Goal: Task Accomplishment & Management: Manage account settings

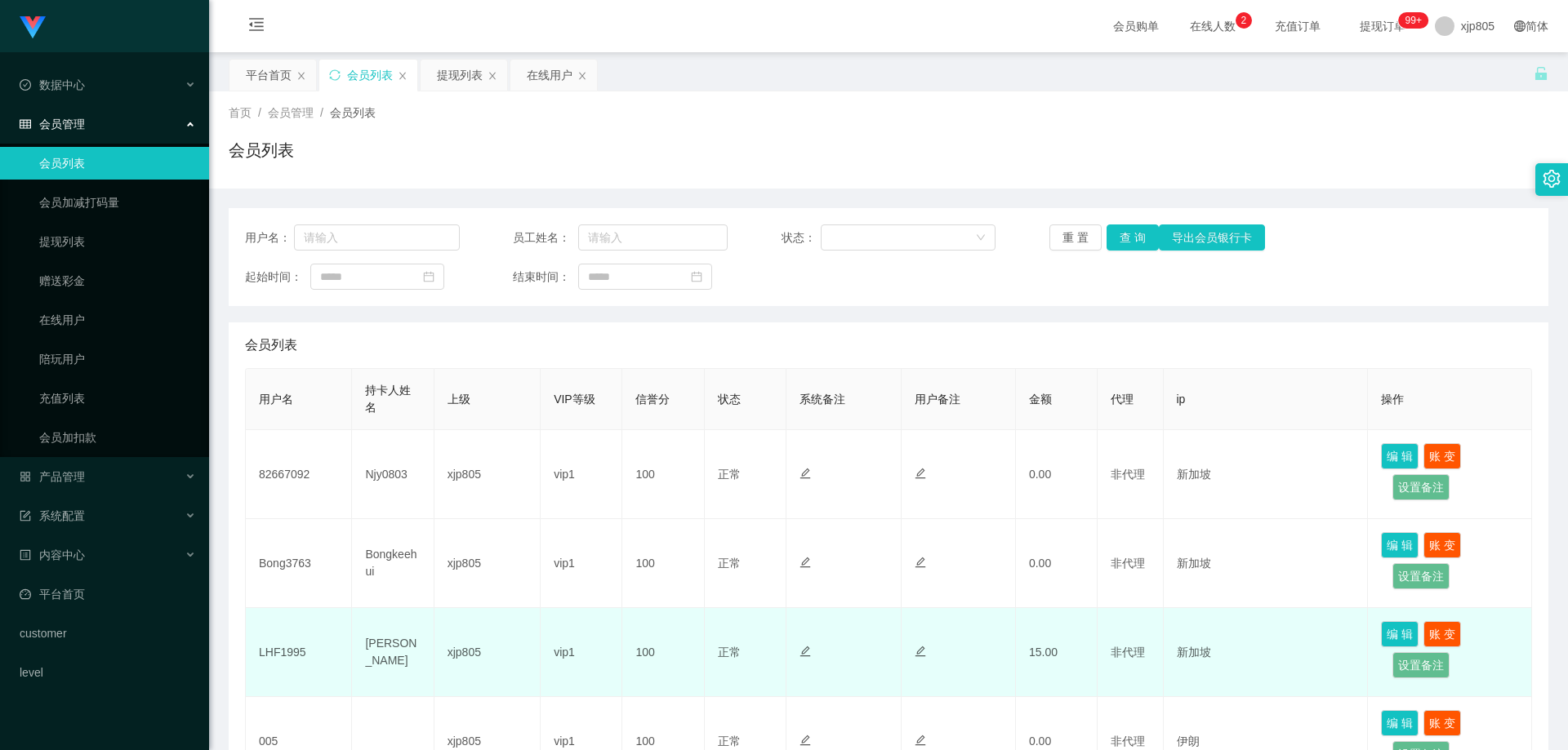
scroll to position [165, 0]
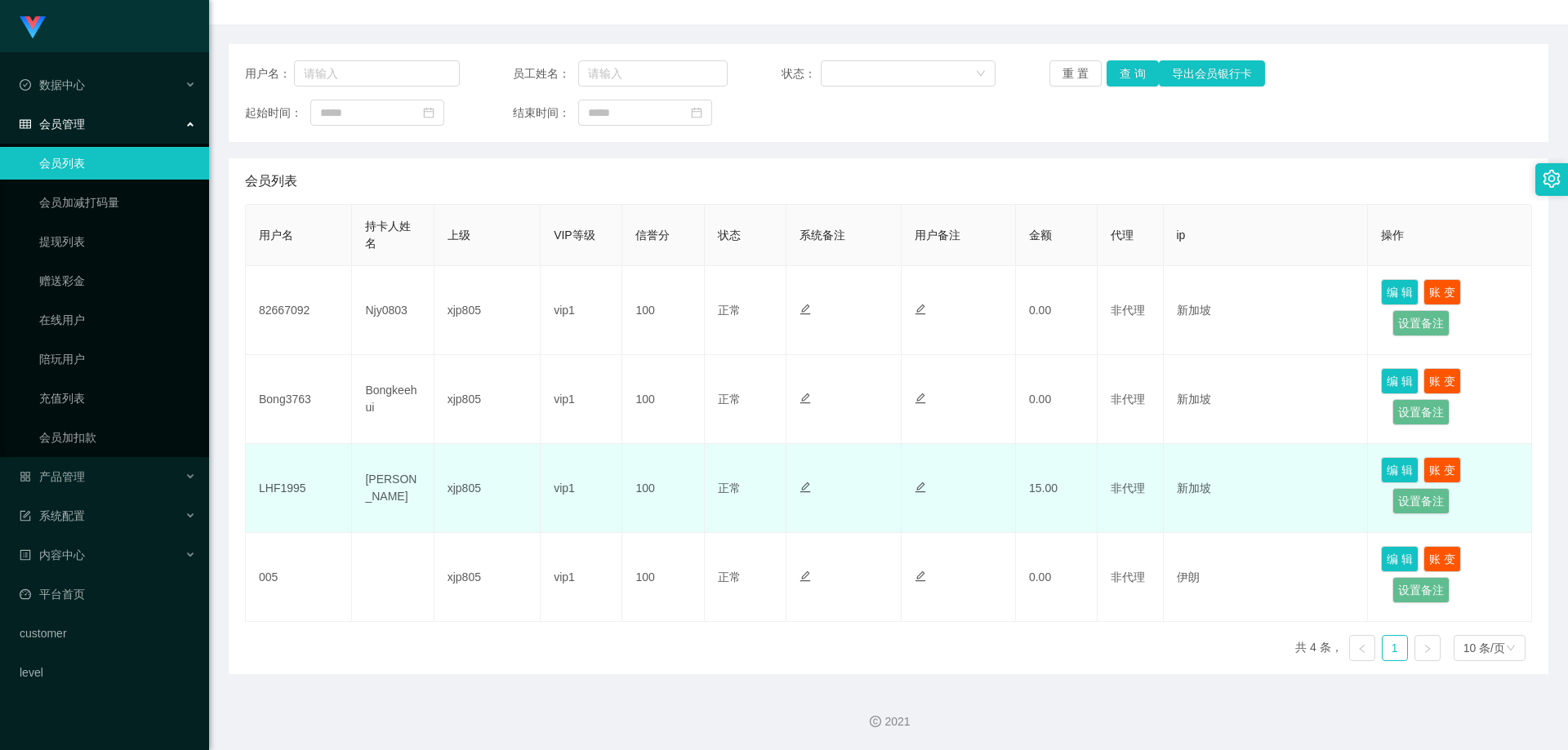
click at [277, 490] on td "LHF1995" at bounding box center [299, 489] width 106 height 89
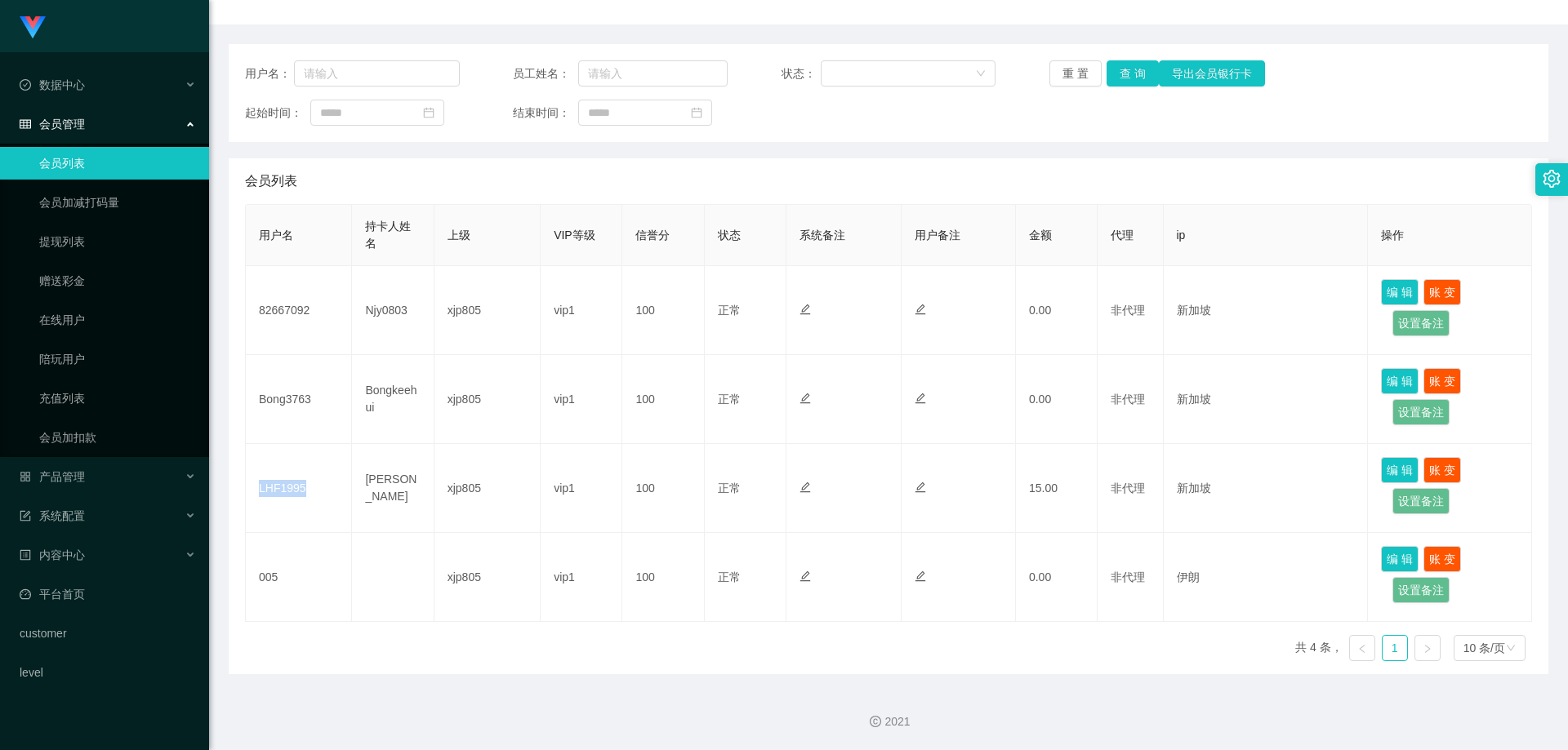
copy td "LHF1995"
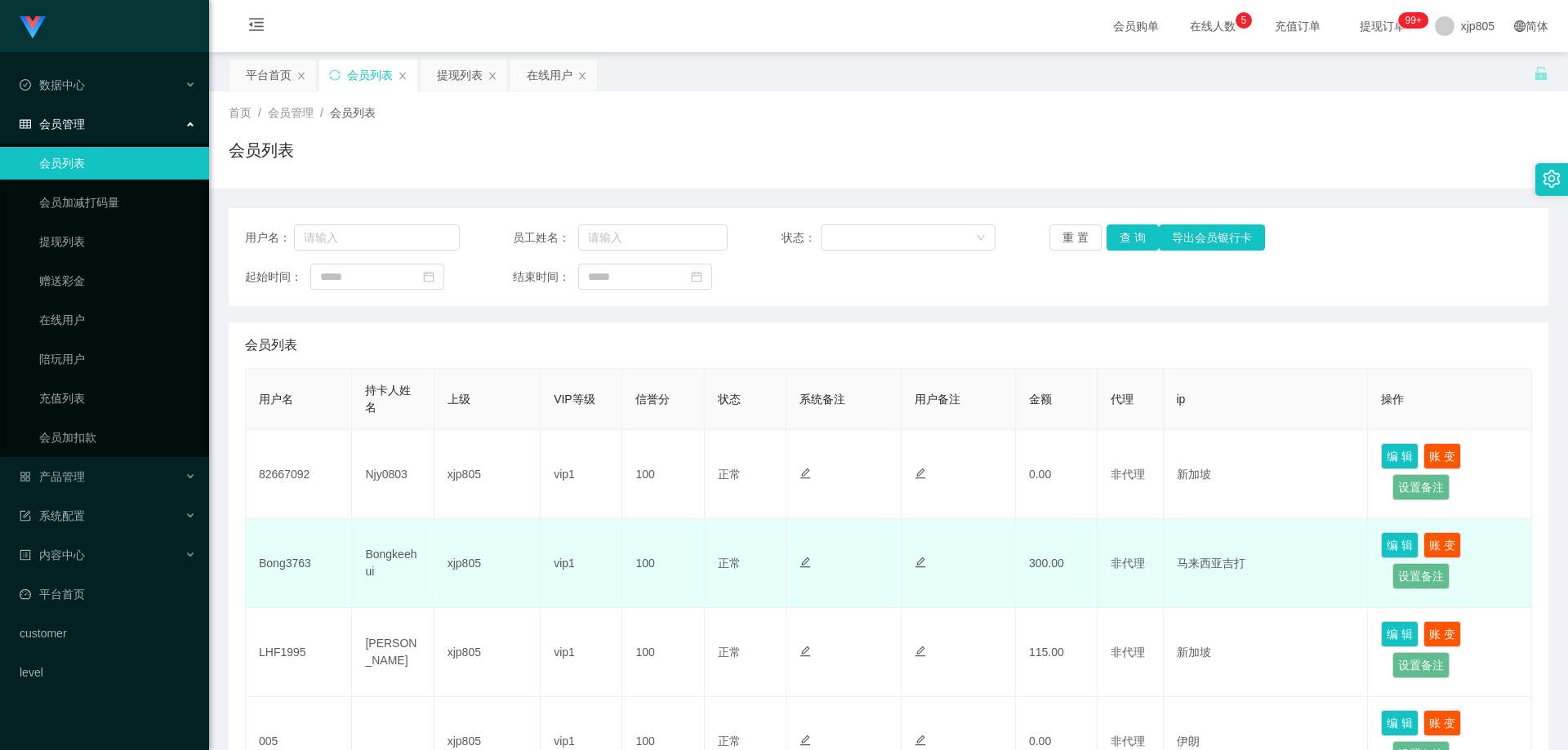
scroll to position [81, 0]
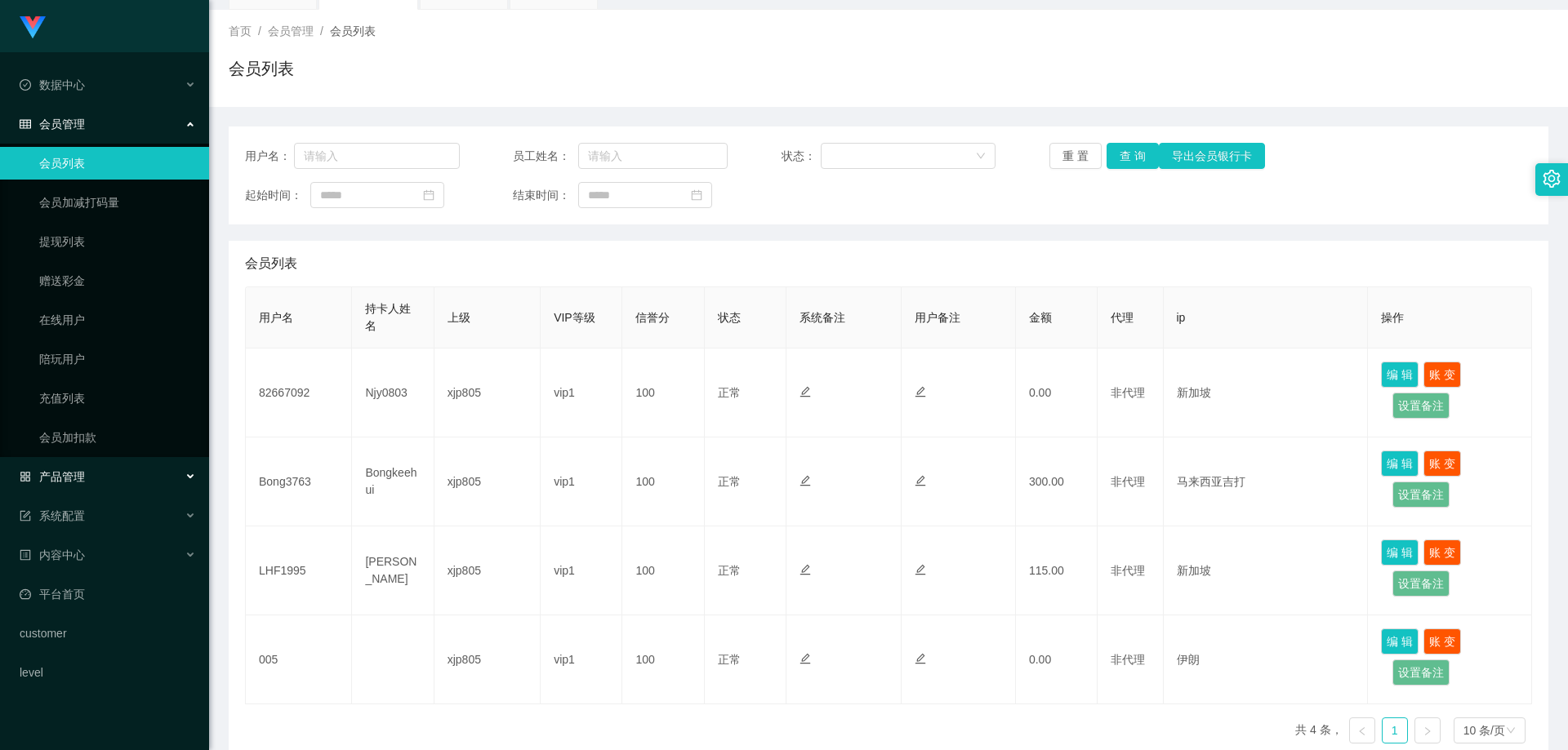
click at [129, 475] on div "产品管理" at bounding box center [104, 477] width 209 height 33
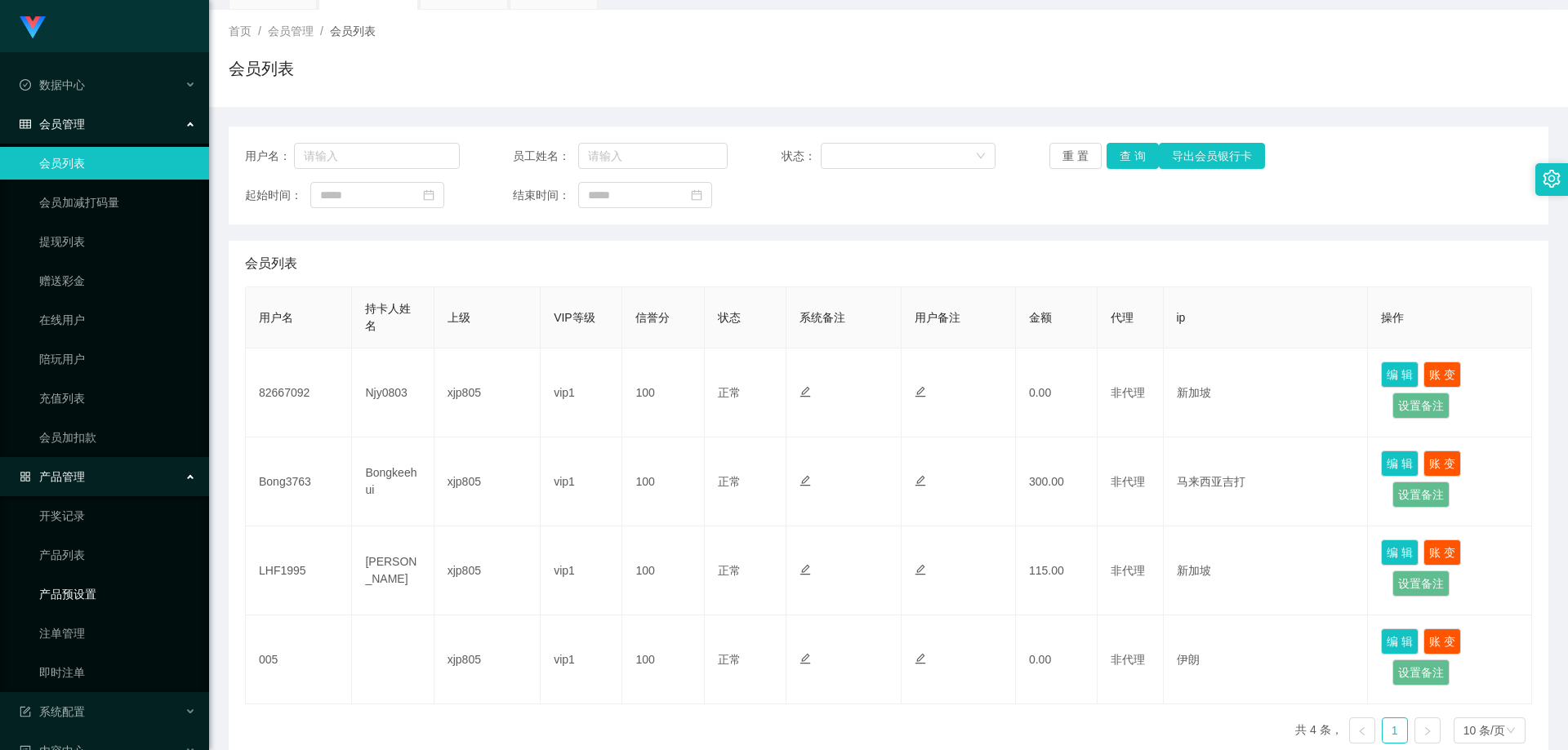
click at [101, 600] on link "产品预设置" at bounding box center [117, 594] width 157 height 33
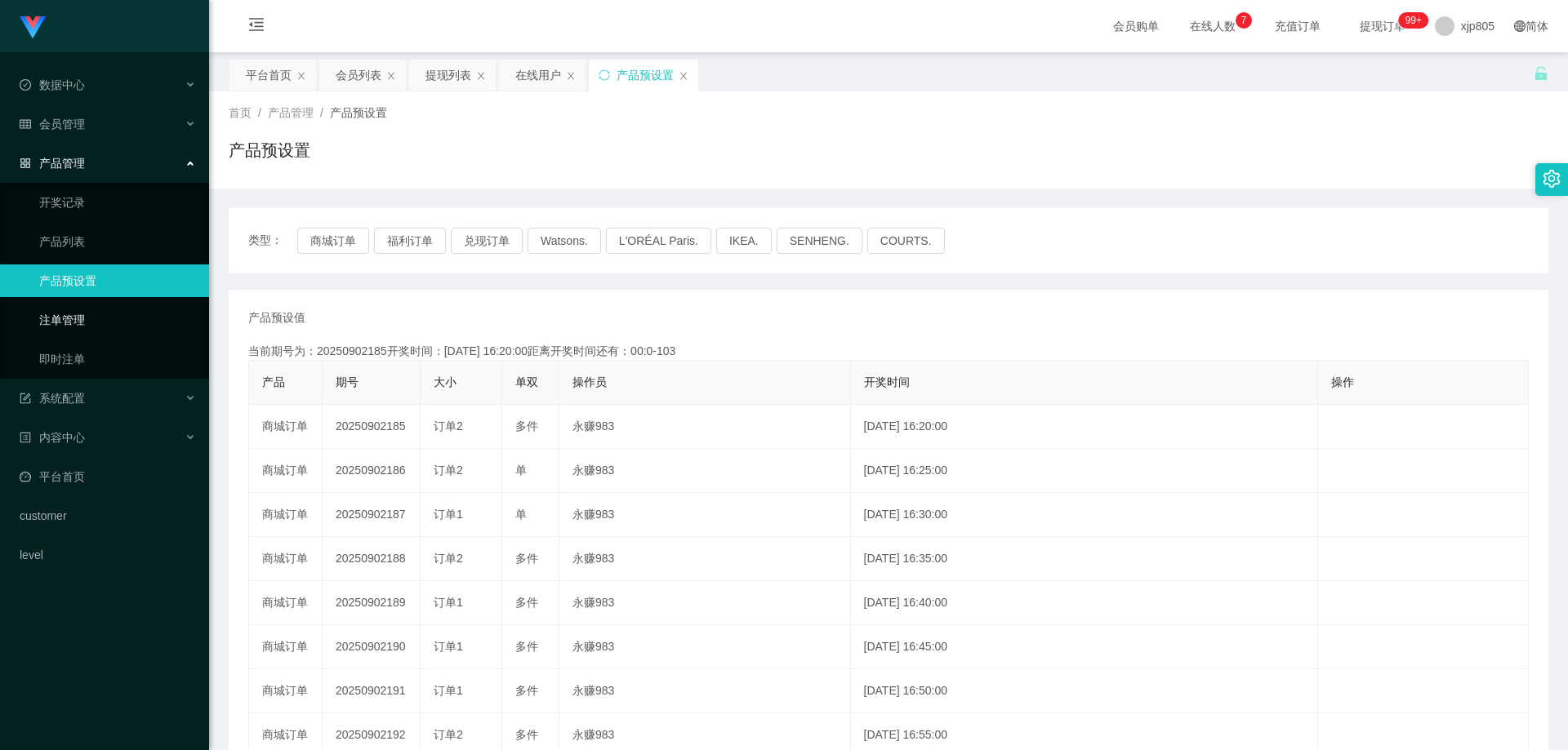
click at [102, 324] on link "注单管理" at bounding box center [117, 320] width 157 height 33
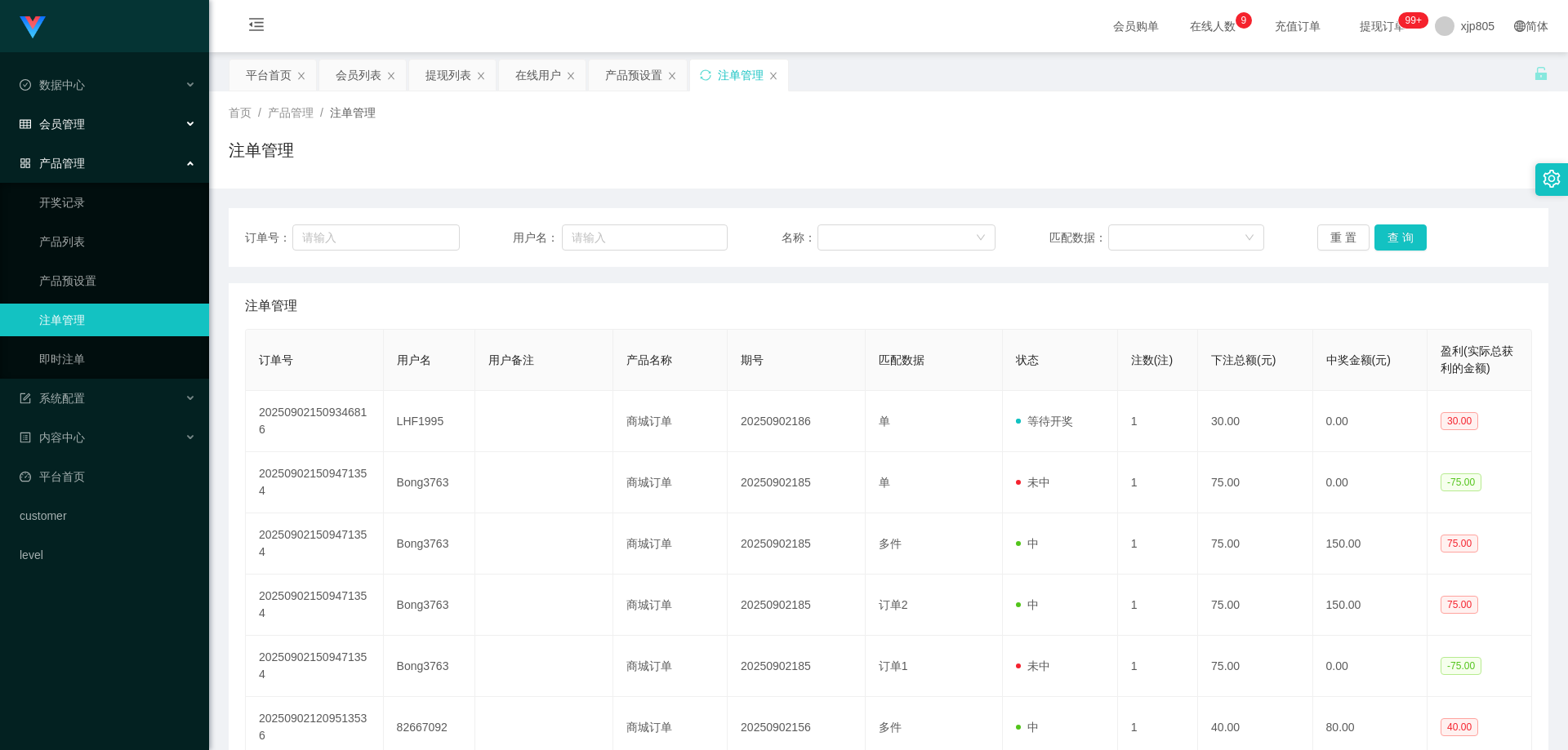
click at [79, 127] on span "会员管理" at bounding box center [52, 124] width 65 height 13
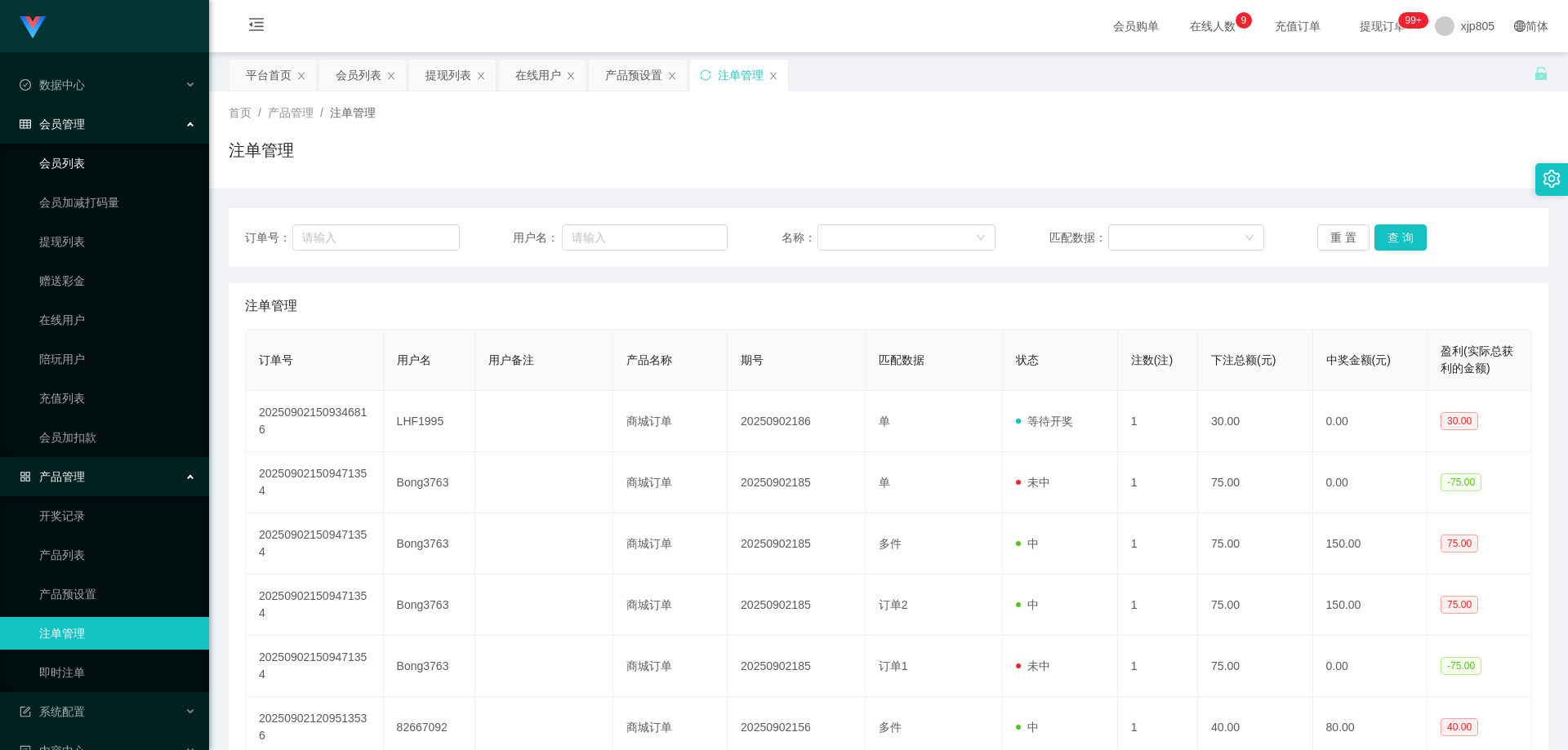
click at [82, 162] on link "会员列表" at bounding box center [117, 163] width 157 height 33
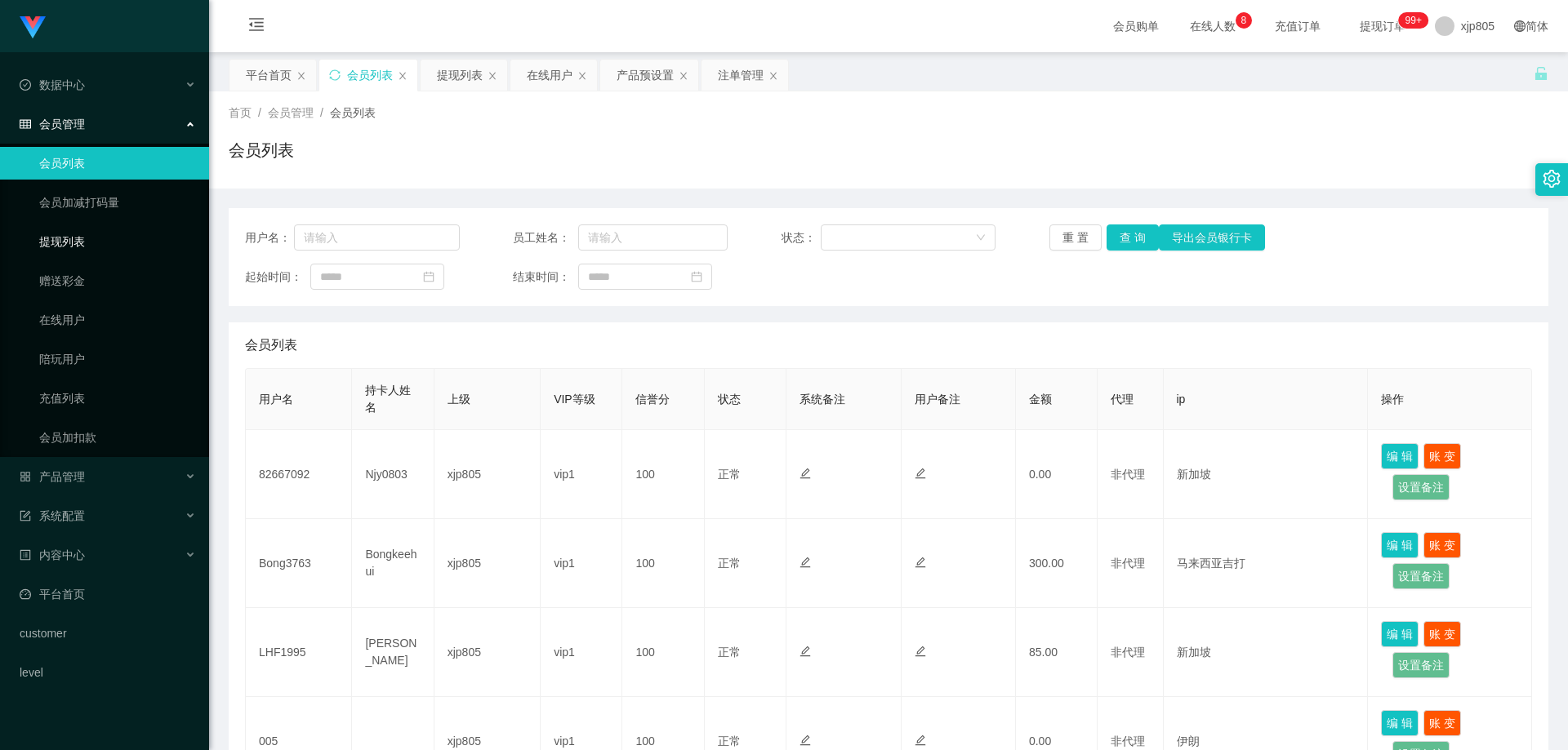
click at [96, 235] on link "提现列表" at bounding box center [117, 241] width 157 height 33
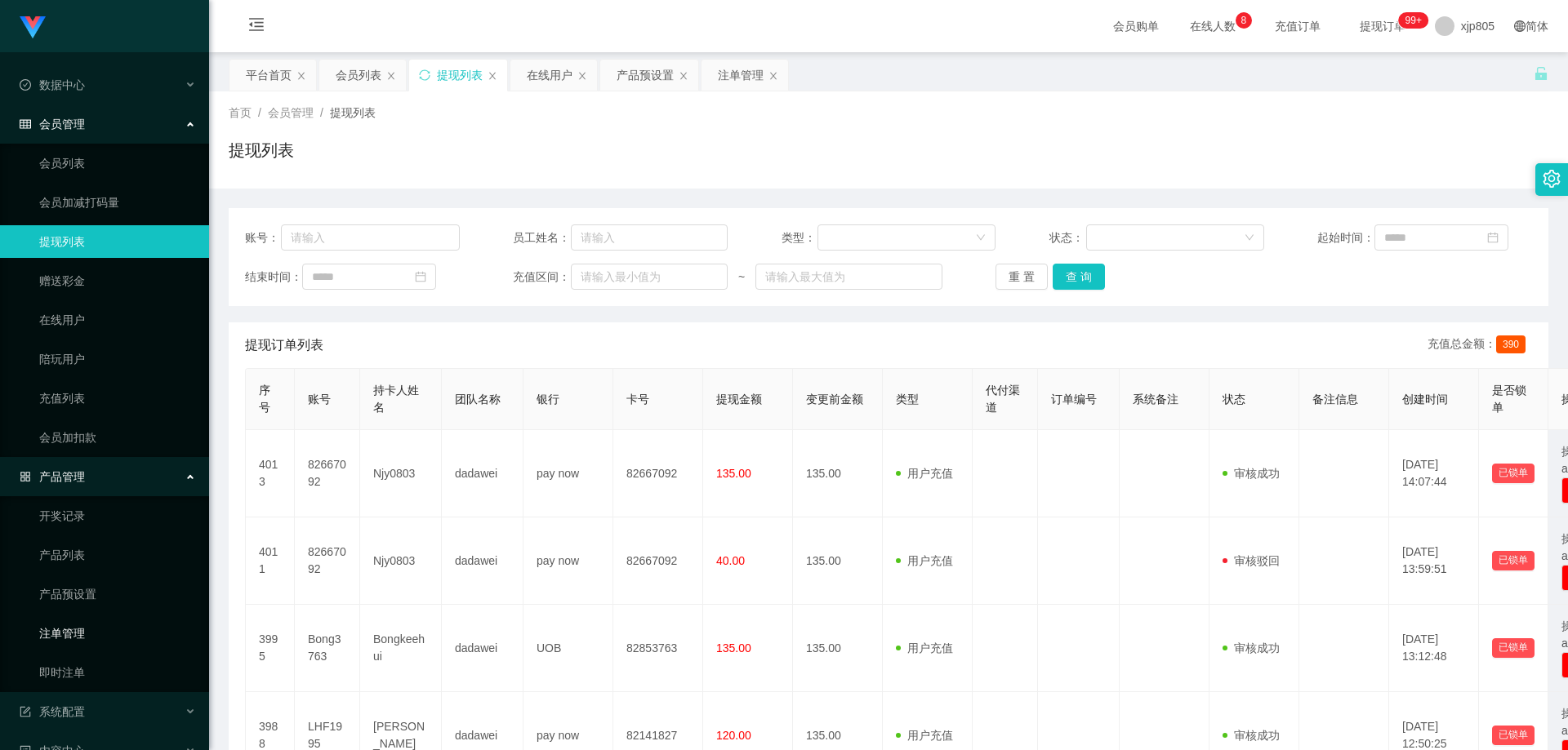
click at [80, 636] on link "注单管理" at bounding box center [117, 634] width 157 height 33
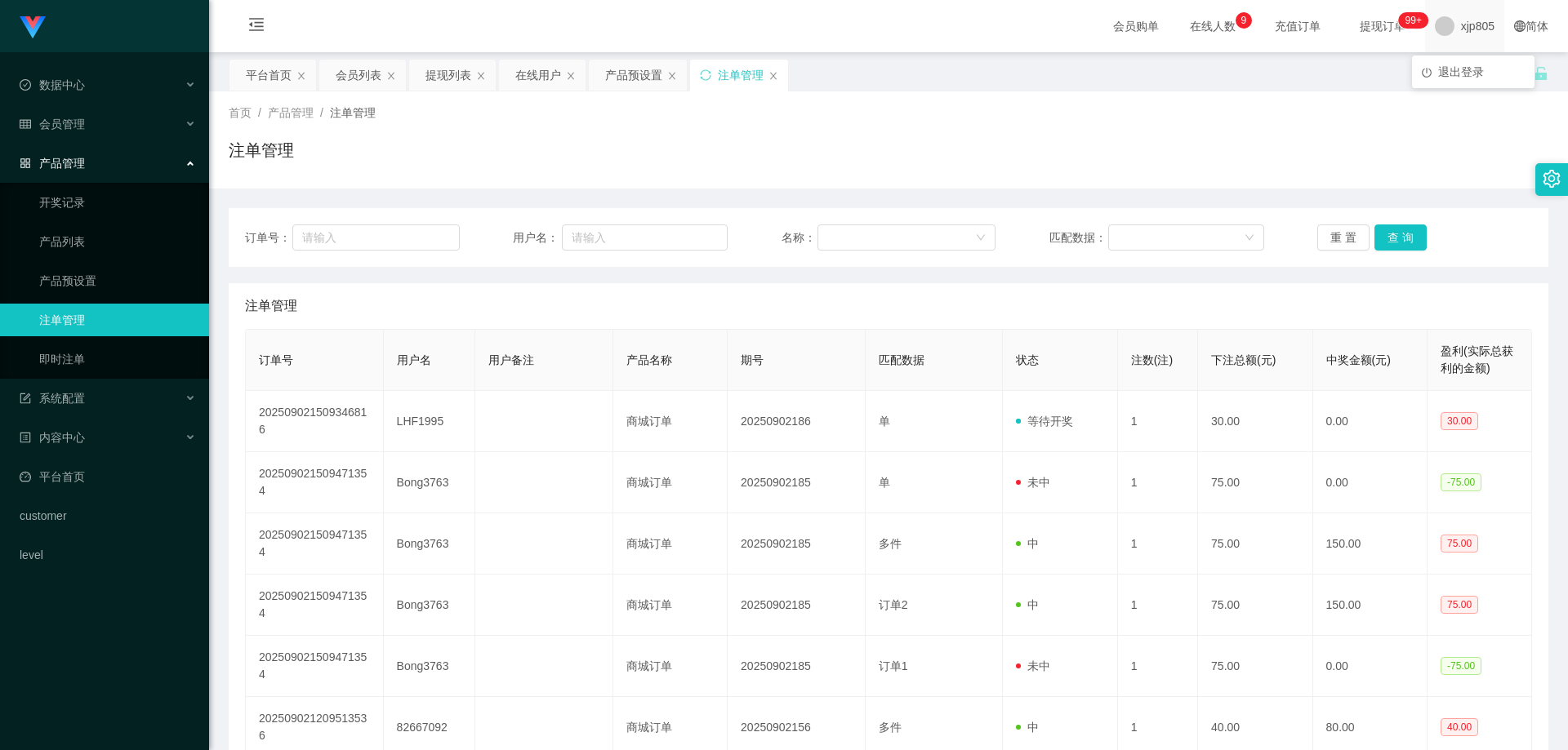
click at [1461, 26] on span "xjp805" at bounding box center [1477, 26] width 33 height 52
click at [1467, 62] on li "退出登录" at bounding box center [1472, 72] width 122 height 26
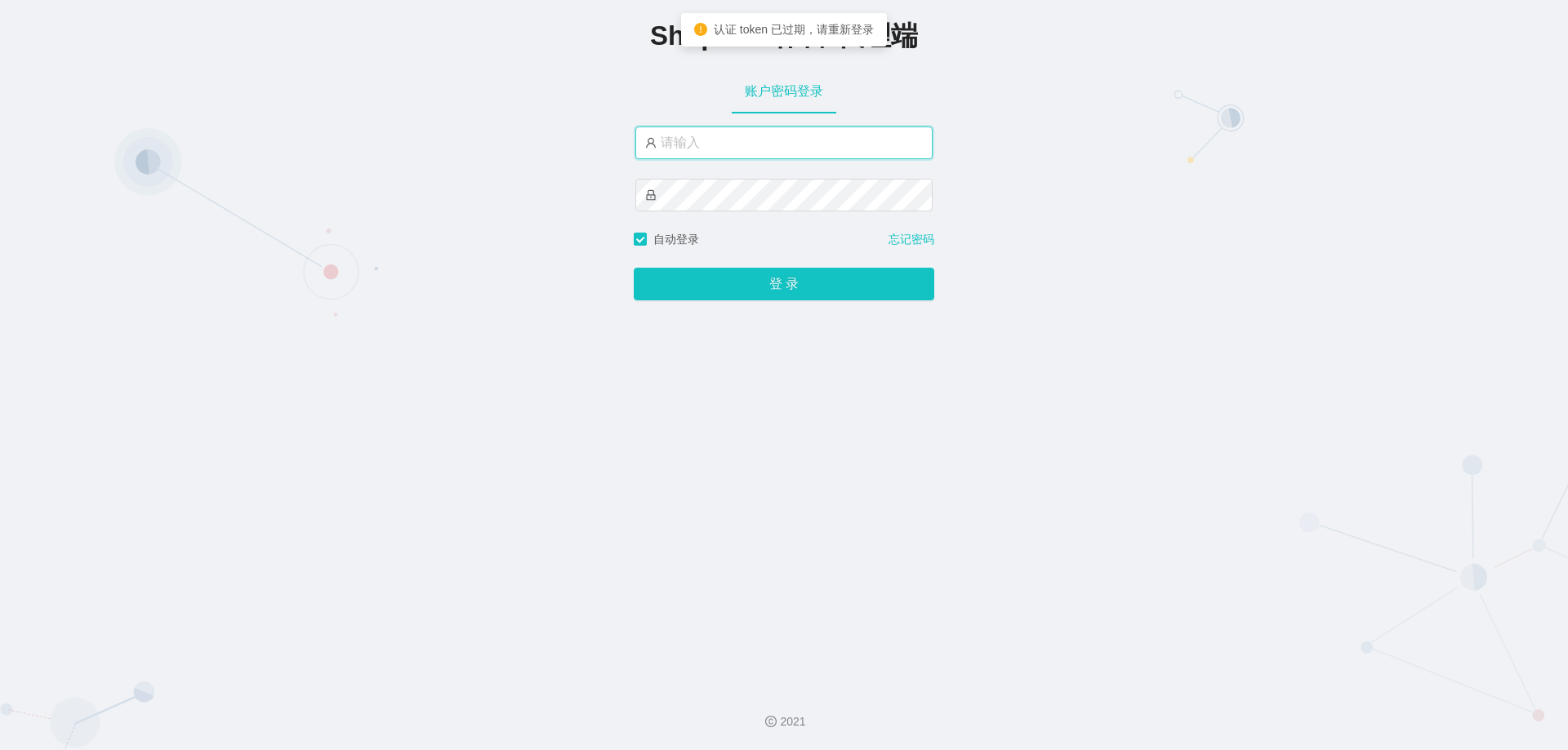
click at [721, 140] on input "text" at bounding box center [784, 143] width 297 height 33
type input "xjp805"
click at [634, 268] on button "登 录" at bounding box center [784, 284] width 301 height 33
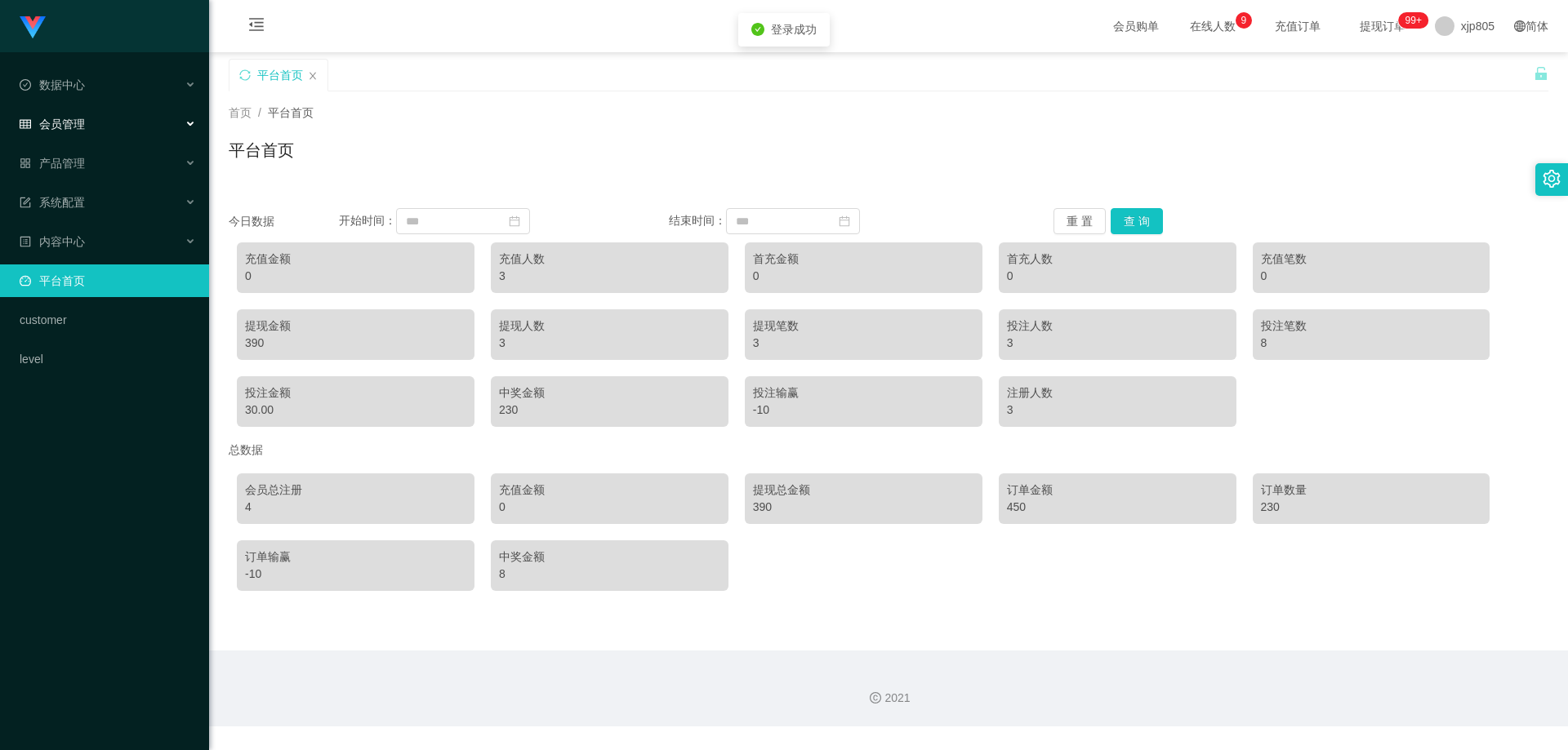
click at [81, 129] on span "会员管理" at bounding box center [52, 124] width 65 height 13
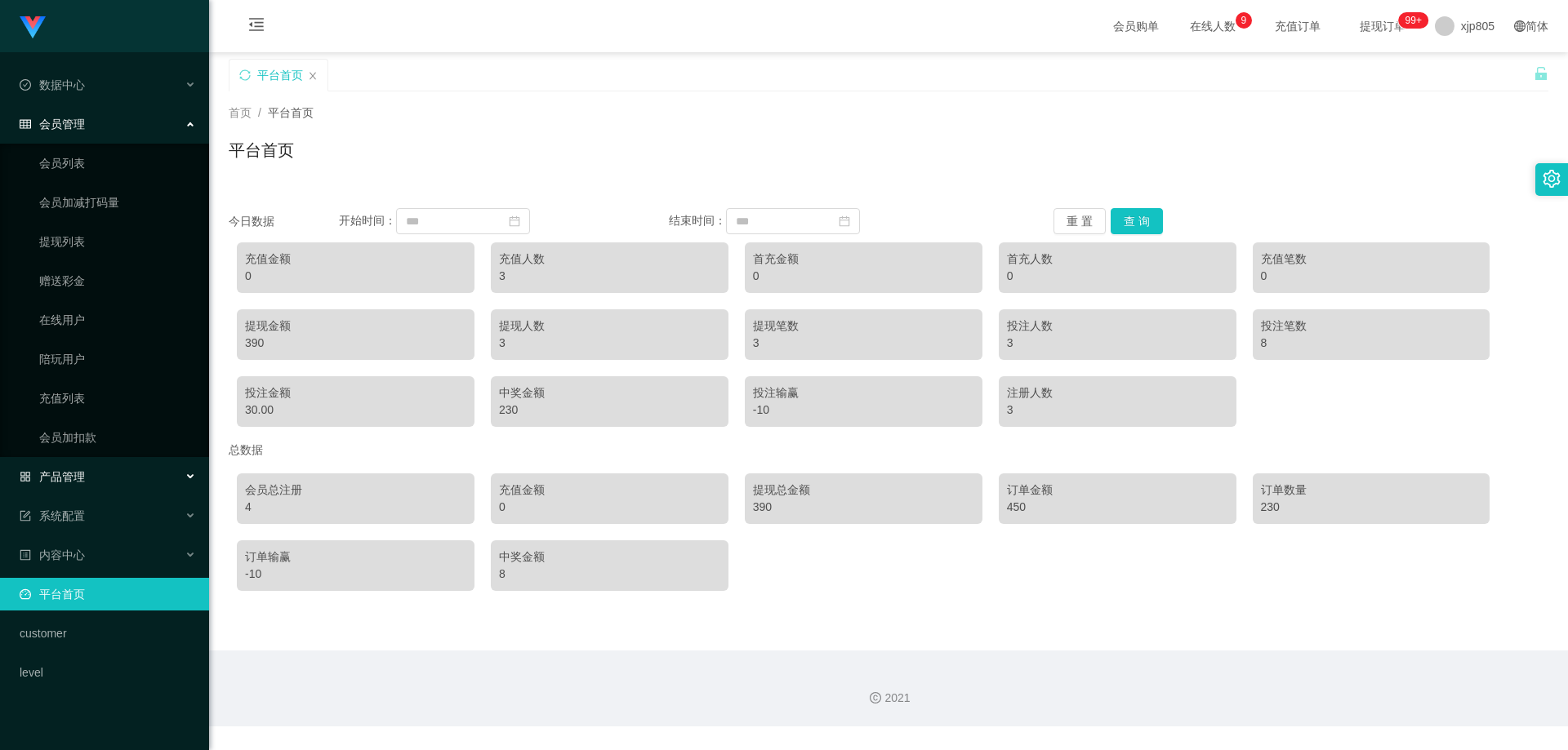
click at [75, 473] on span "产品管理" at bounding box center [52, 477] width 65 height 13
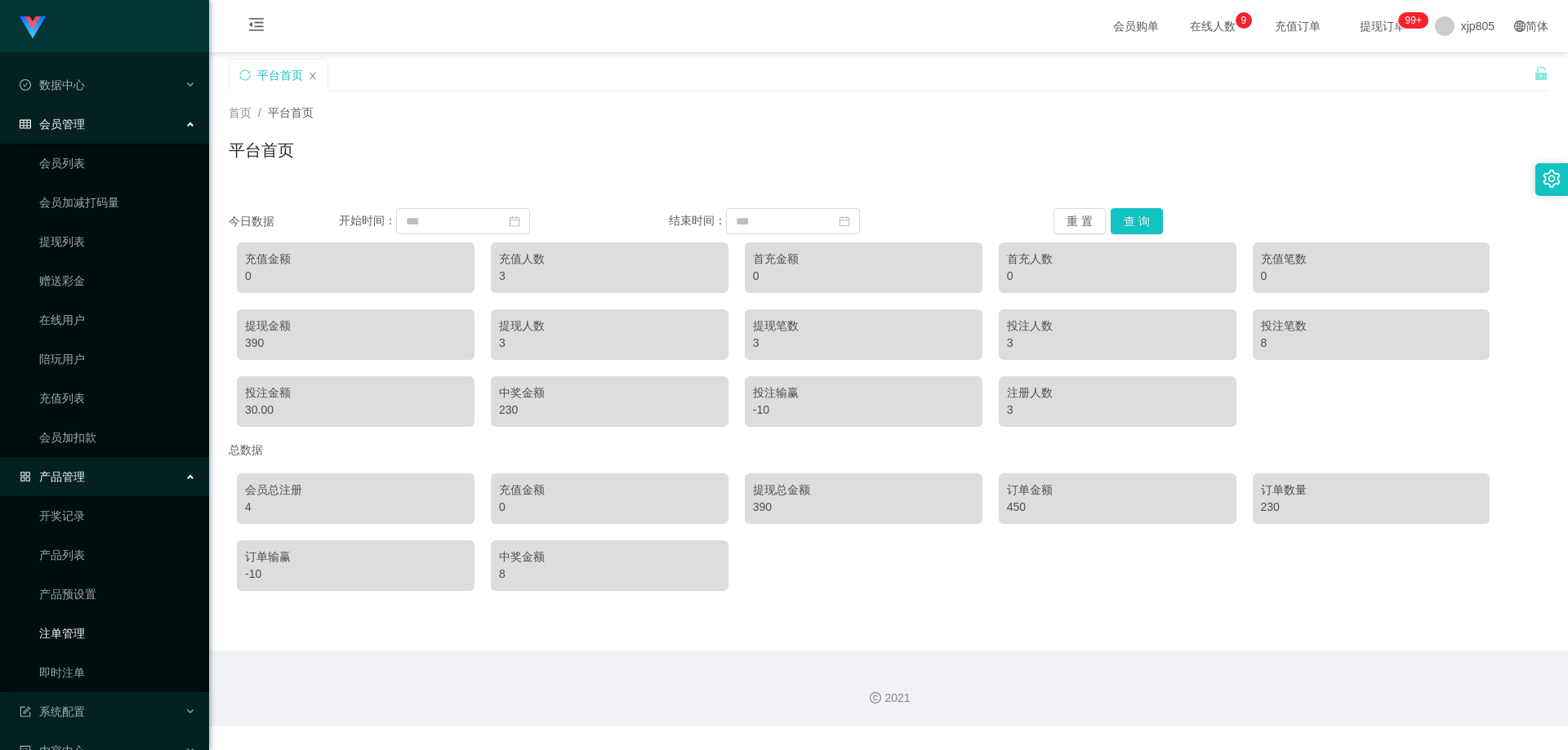
click at [80, 637] on link "注单管理" at bounding box center [117, 634] width 157 height 33
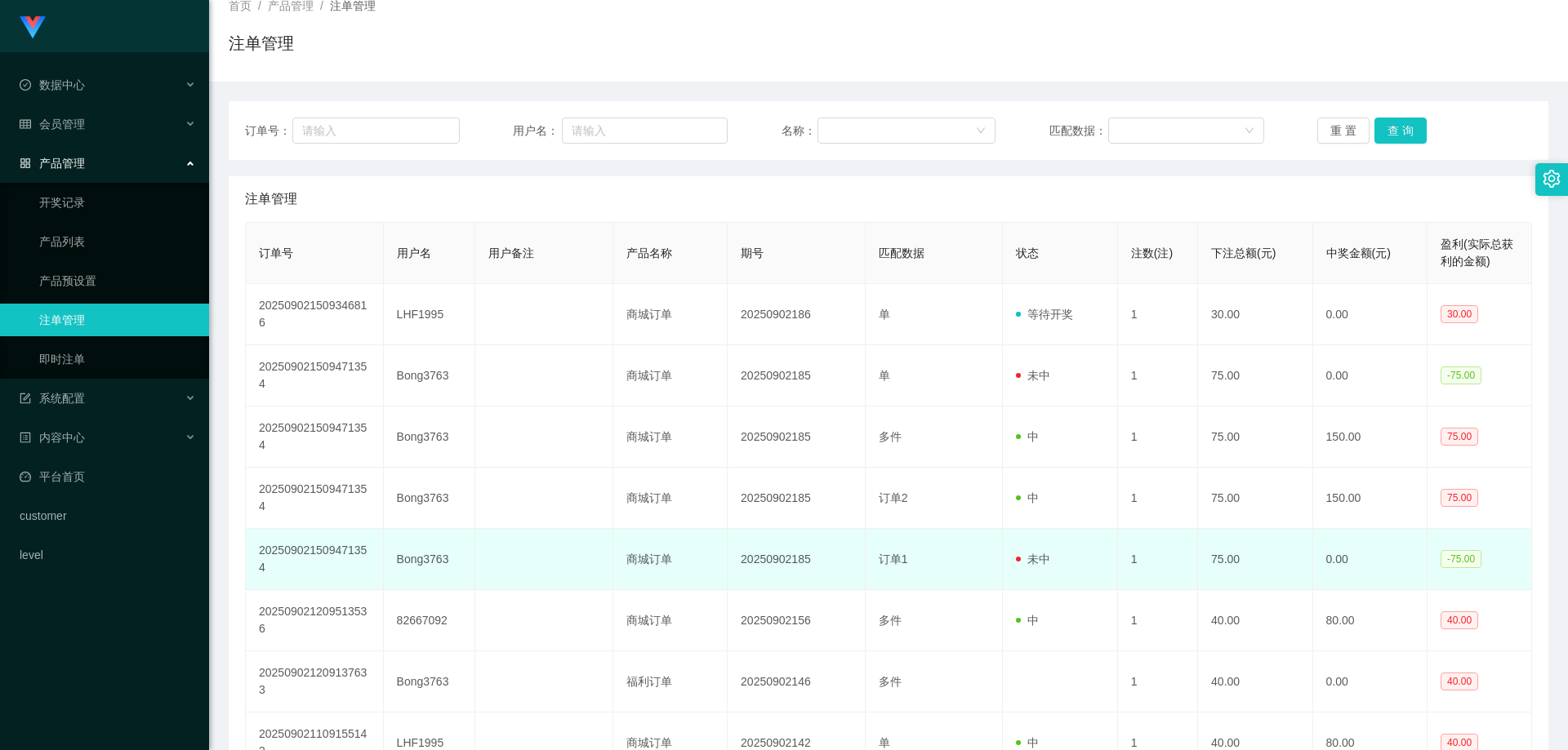
scroll to position [81, 0]
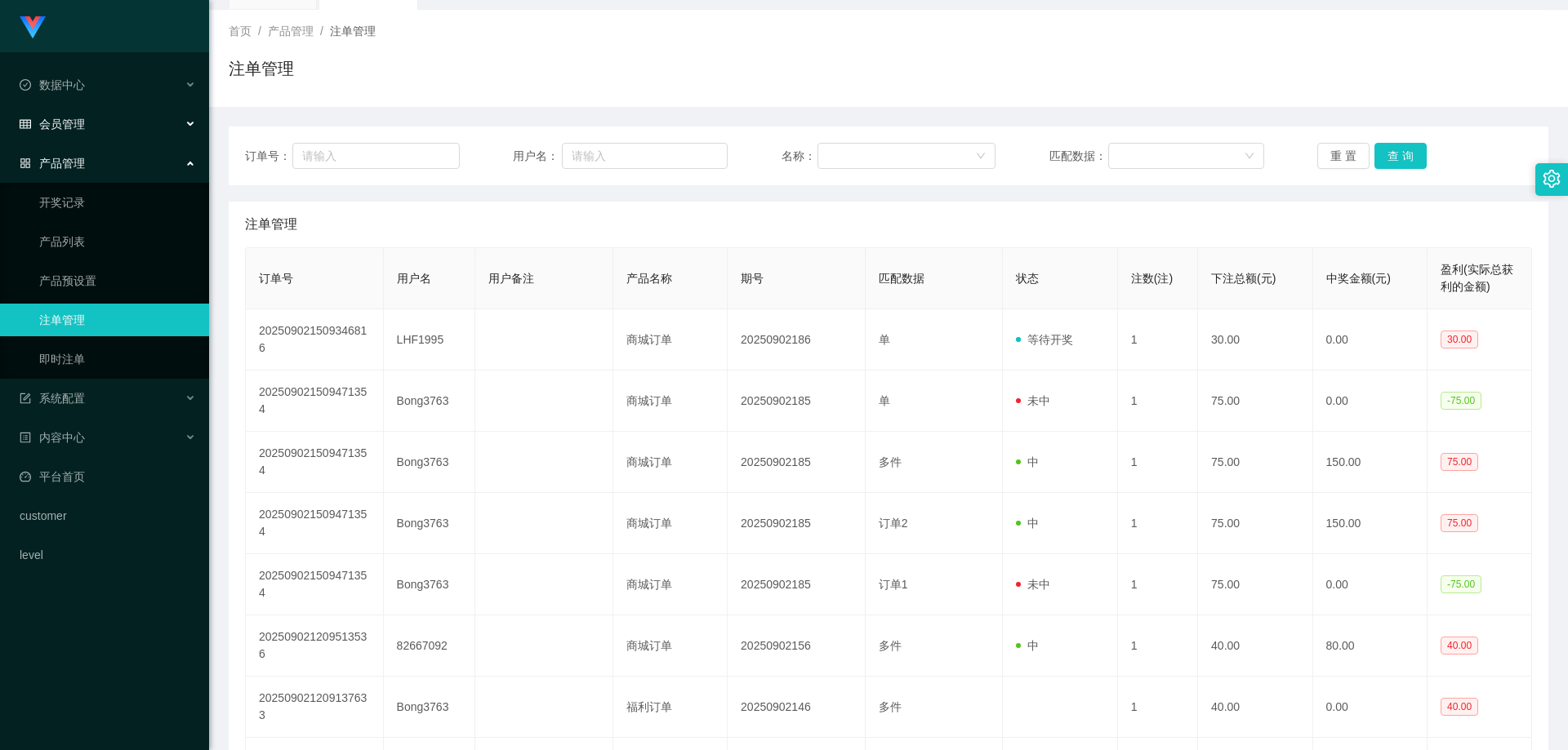
click at [86, 131] on div "会员管理" at bounding box center [104, 124] width 209 height 33
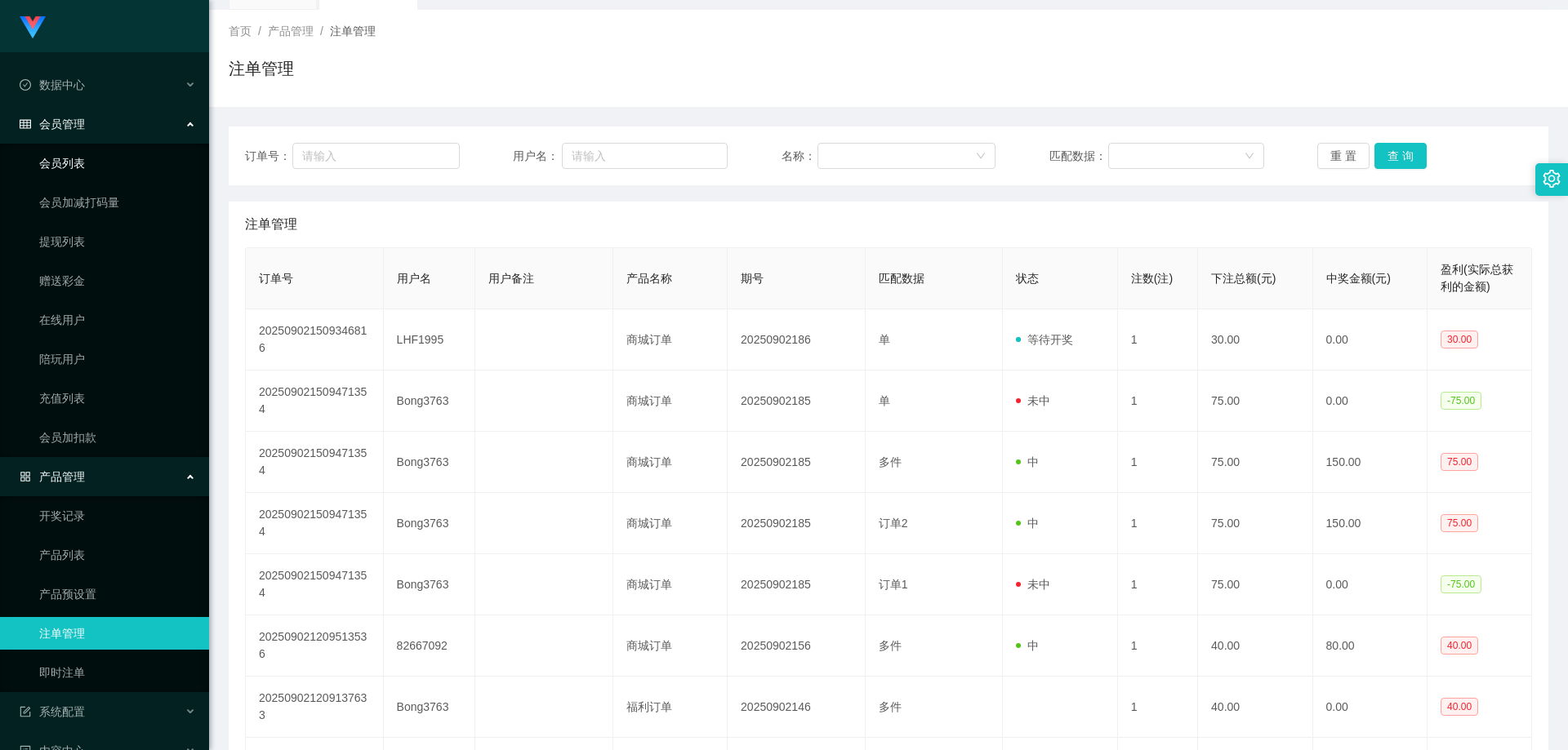
click at [92, 169] on link "会员列表" at bounding box center [117, 163] width 157 height 33
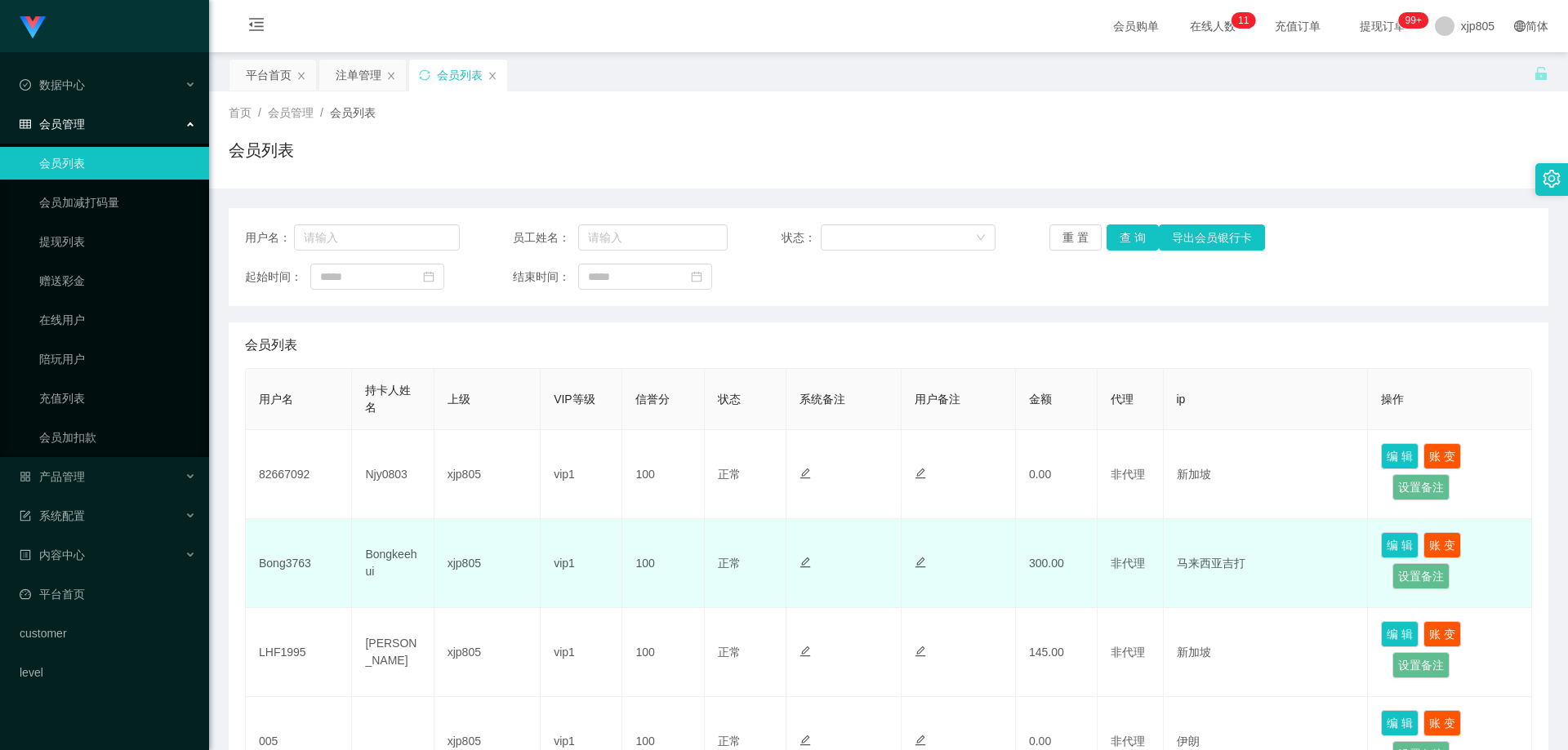
click at [287, 565] on td "Bong3763" at bounding box center [299, 564] width 106 height 89
click at [287, 564] on td "Bong3763" at bounding box center [299, 564] width 106 height 89
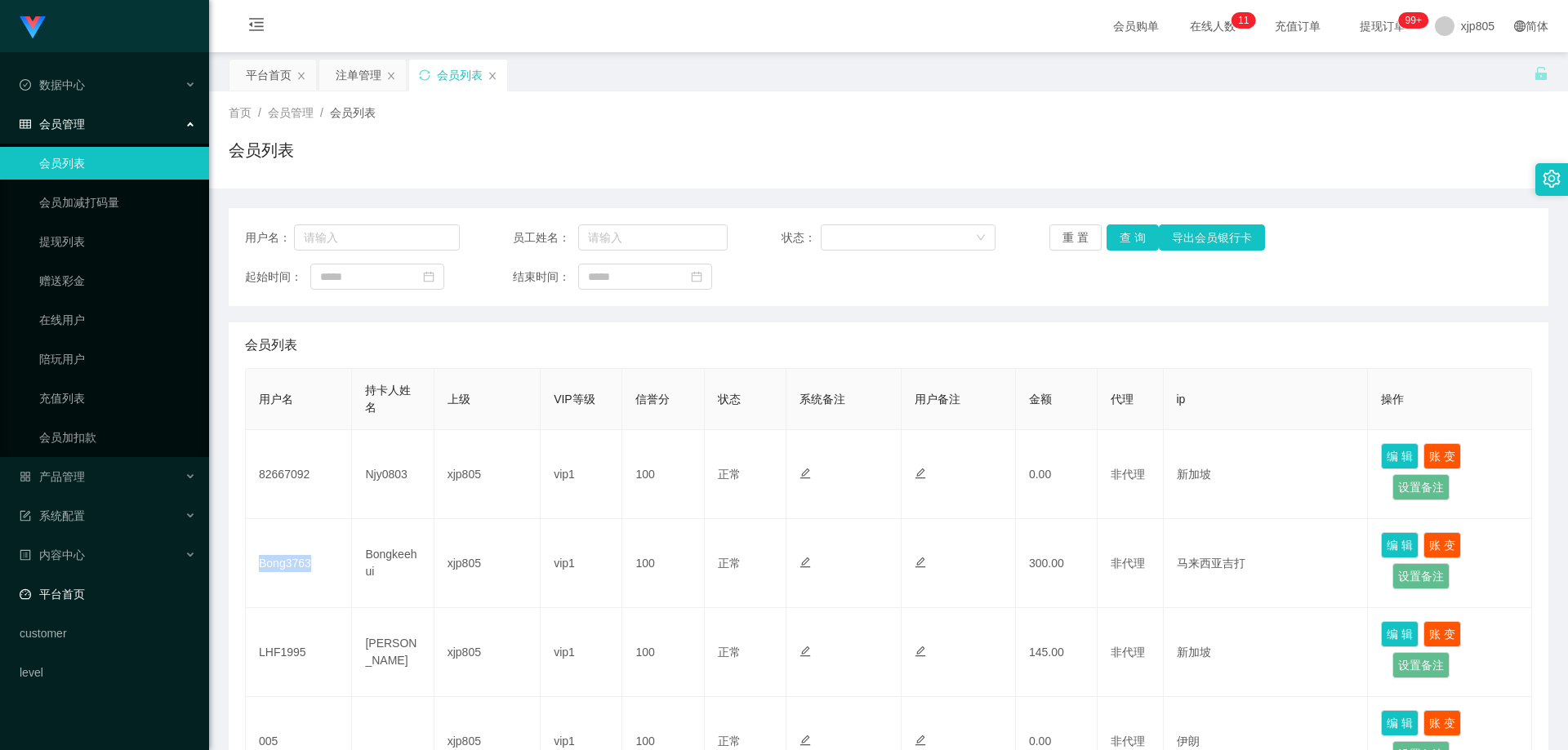
copy td "Bong3763"
click at [95, 243] on link "提现列表" at bounding box center [117, 241] width 157 height 33
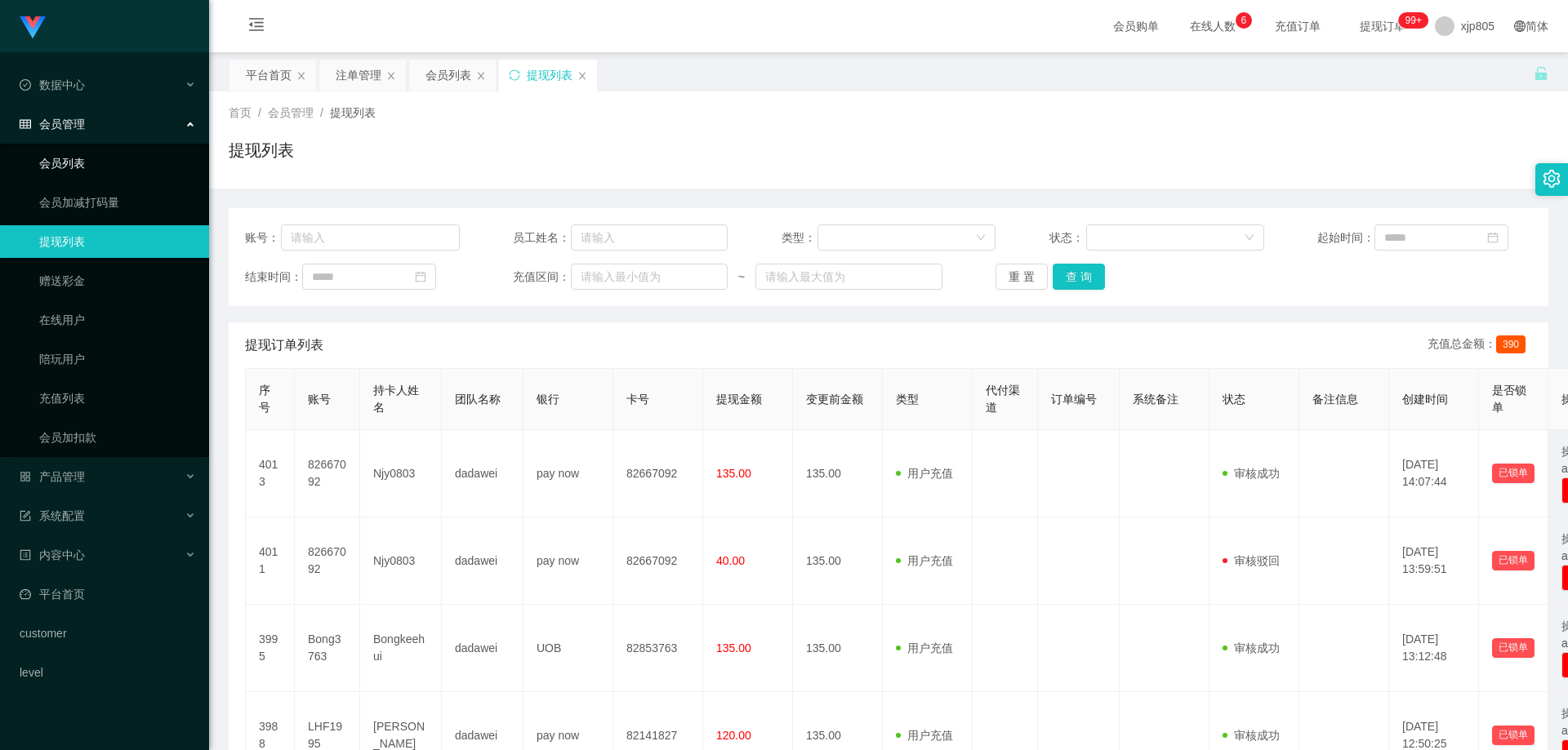
click at [96, 163] on link "会员列表" at bounding box center [117, 163] width 157 height 33
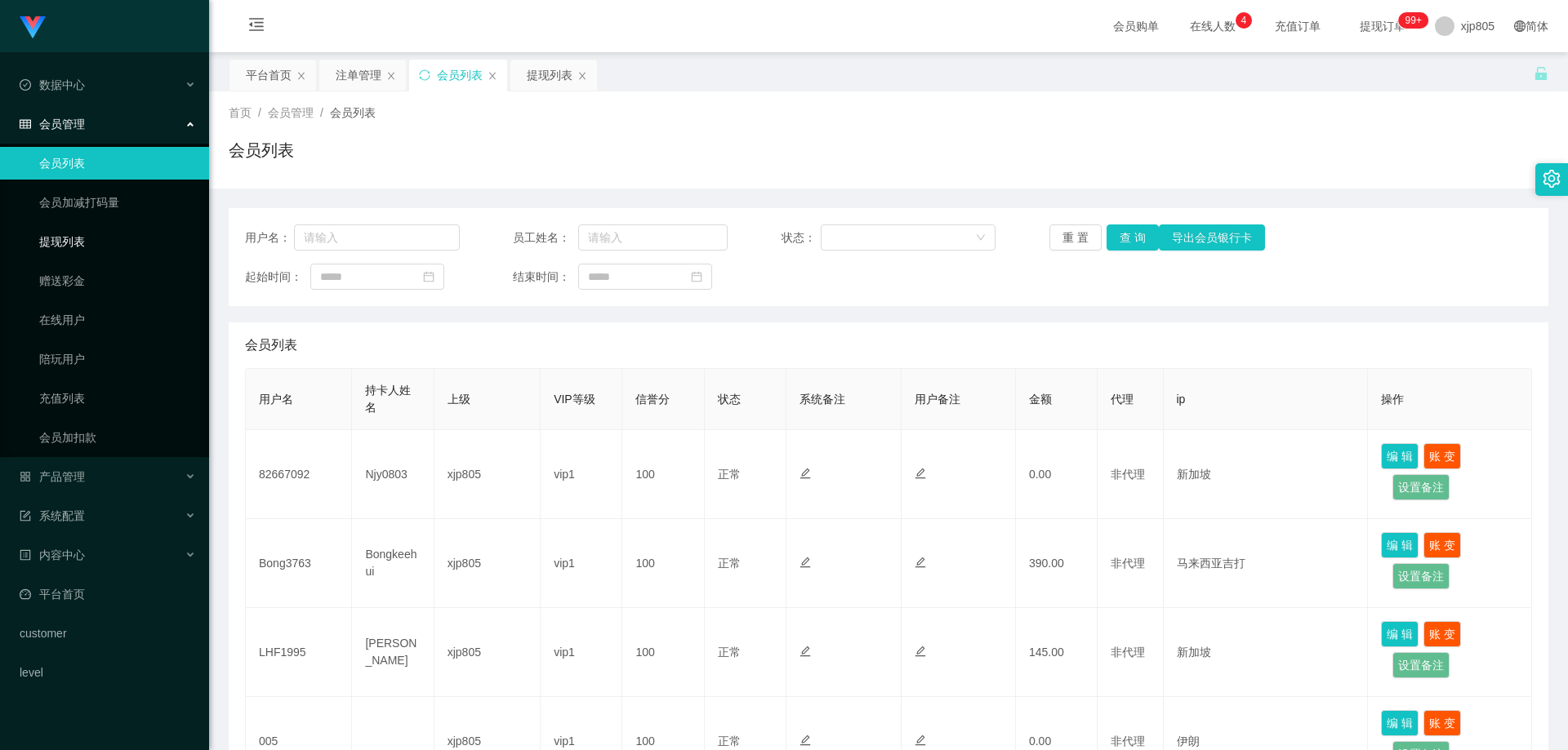
click at [92, 236] on link "提现列表" at bounding box center [117, 241] width 157 height 33
click at [73, 244] on link "提现列表" at bounding box center [117, 241] width 157 height 33
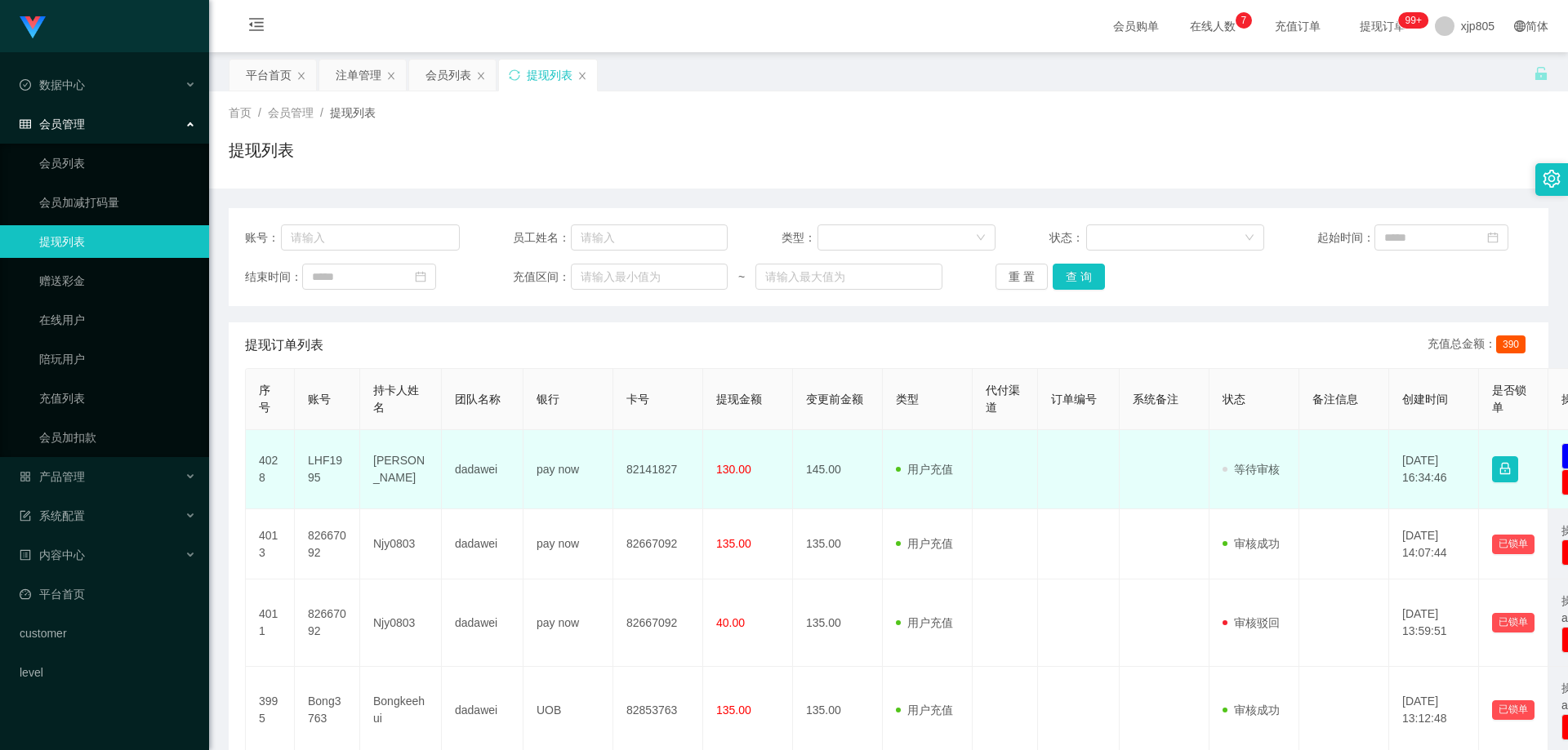
click at [337, 464] on td "LHF1995" at bounding box center [327, 470] width 65 height 79
copy td "LHF1995"
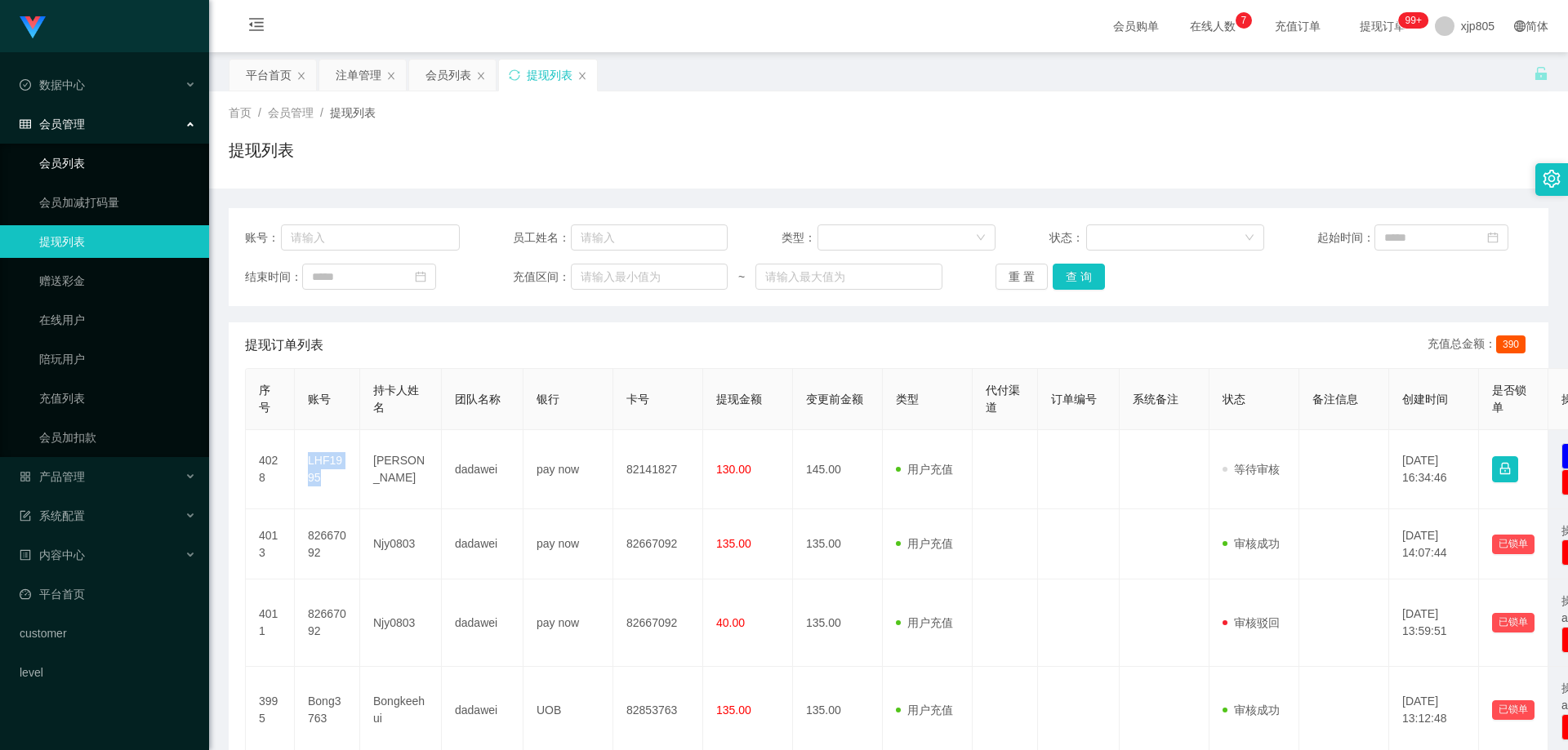
click at [80, 161] on link "会员列表" at bounding box center [117, 163] width 157 height 33
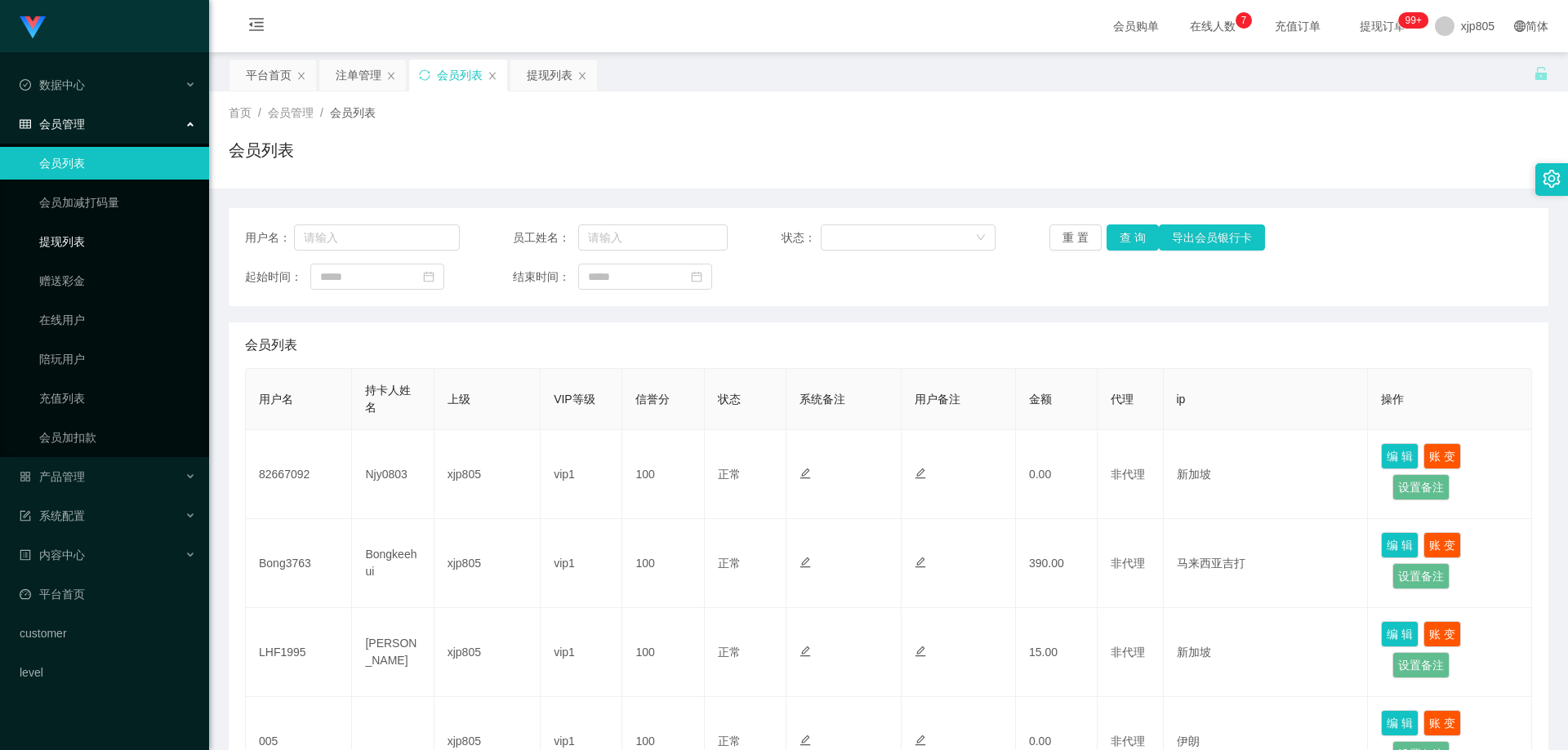
click at [109, 231] on link "提现列表" at bounding box center [117, 241] width 157 height 33
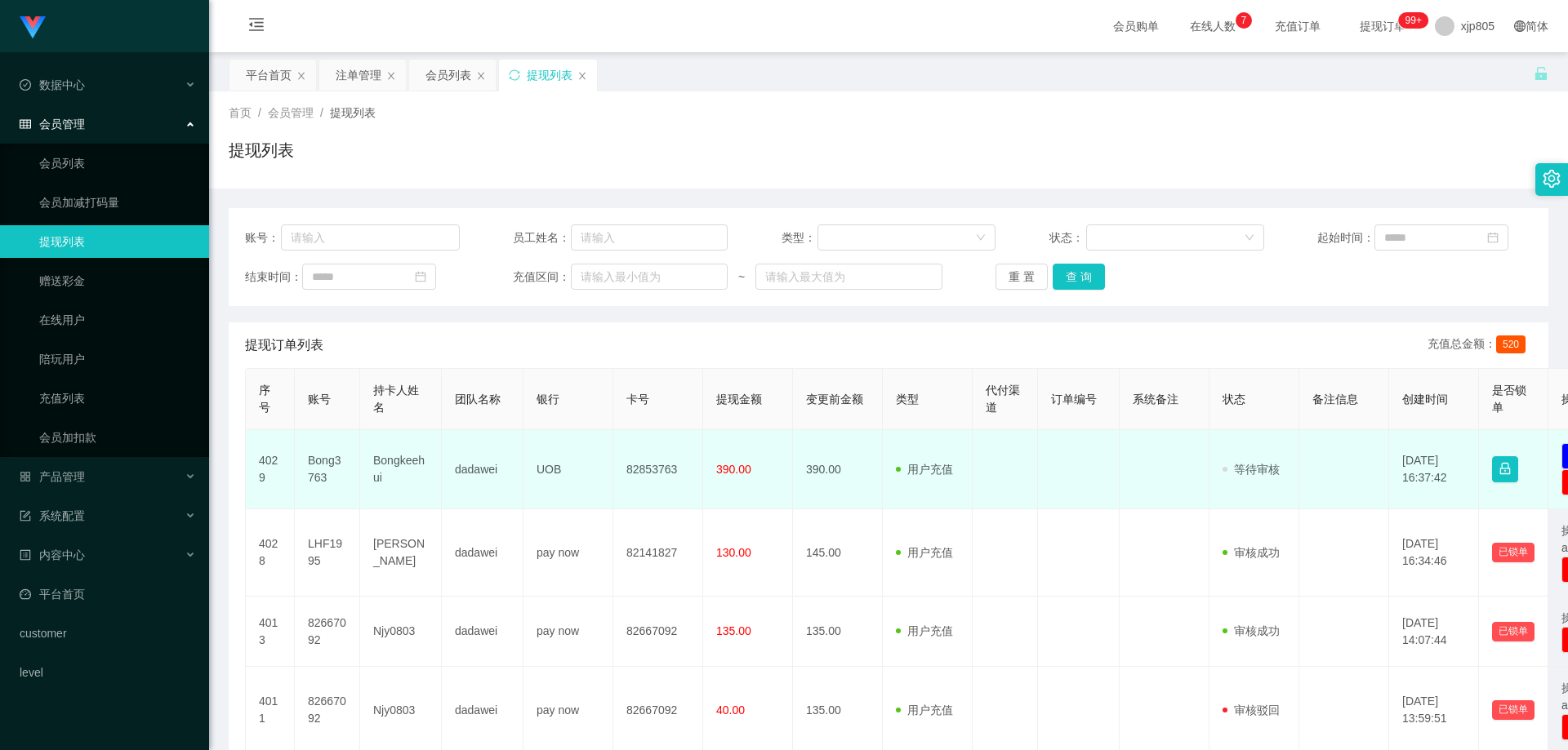
click at [331, 463] on td "Bong3763" at bounding box center [327, 470] width 65 height 79
copy td "Bong3763"
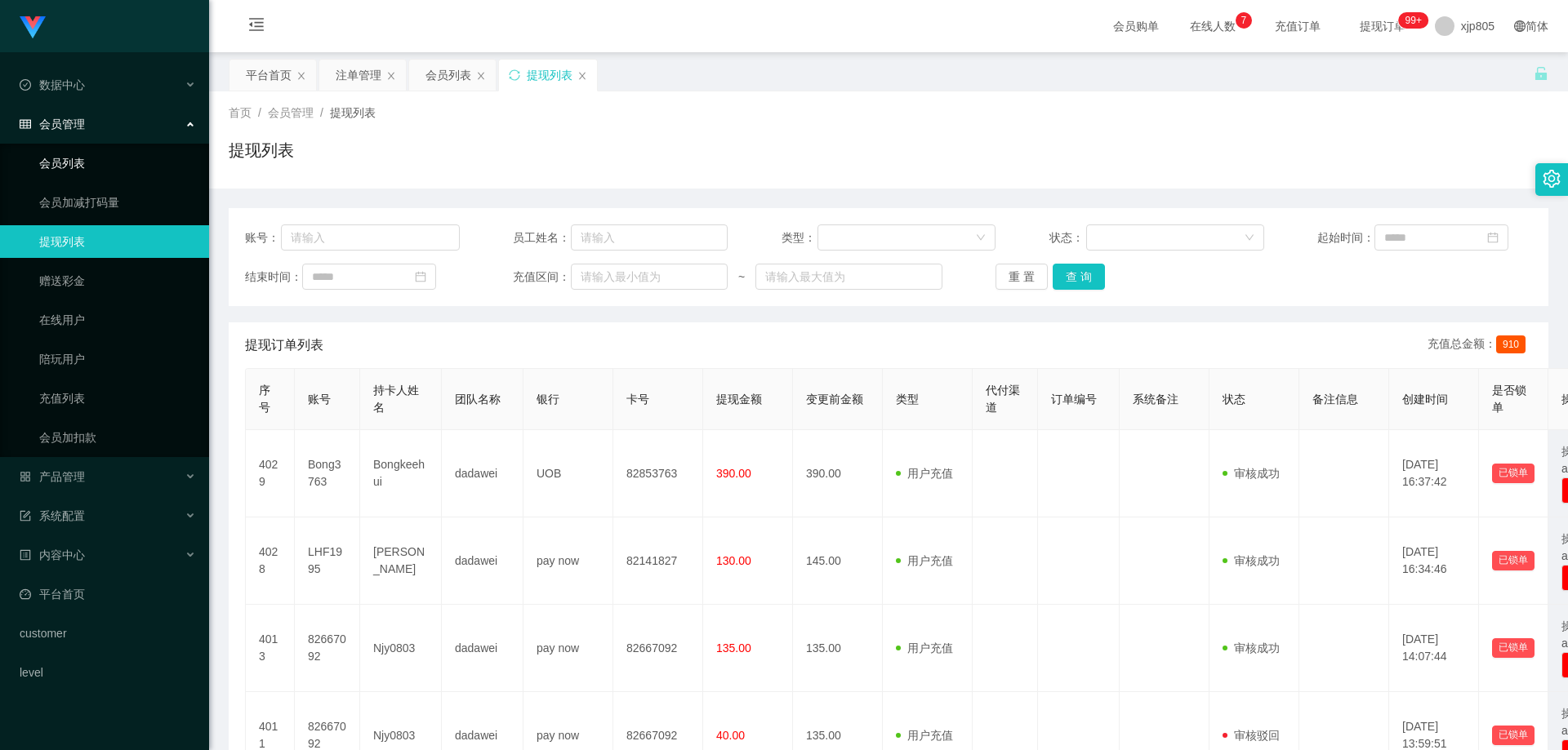
click at [76, 158] on link "会员列表" at bounding box center [117, 163] width 157 height 33
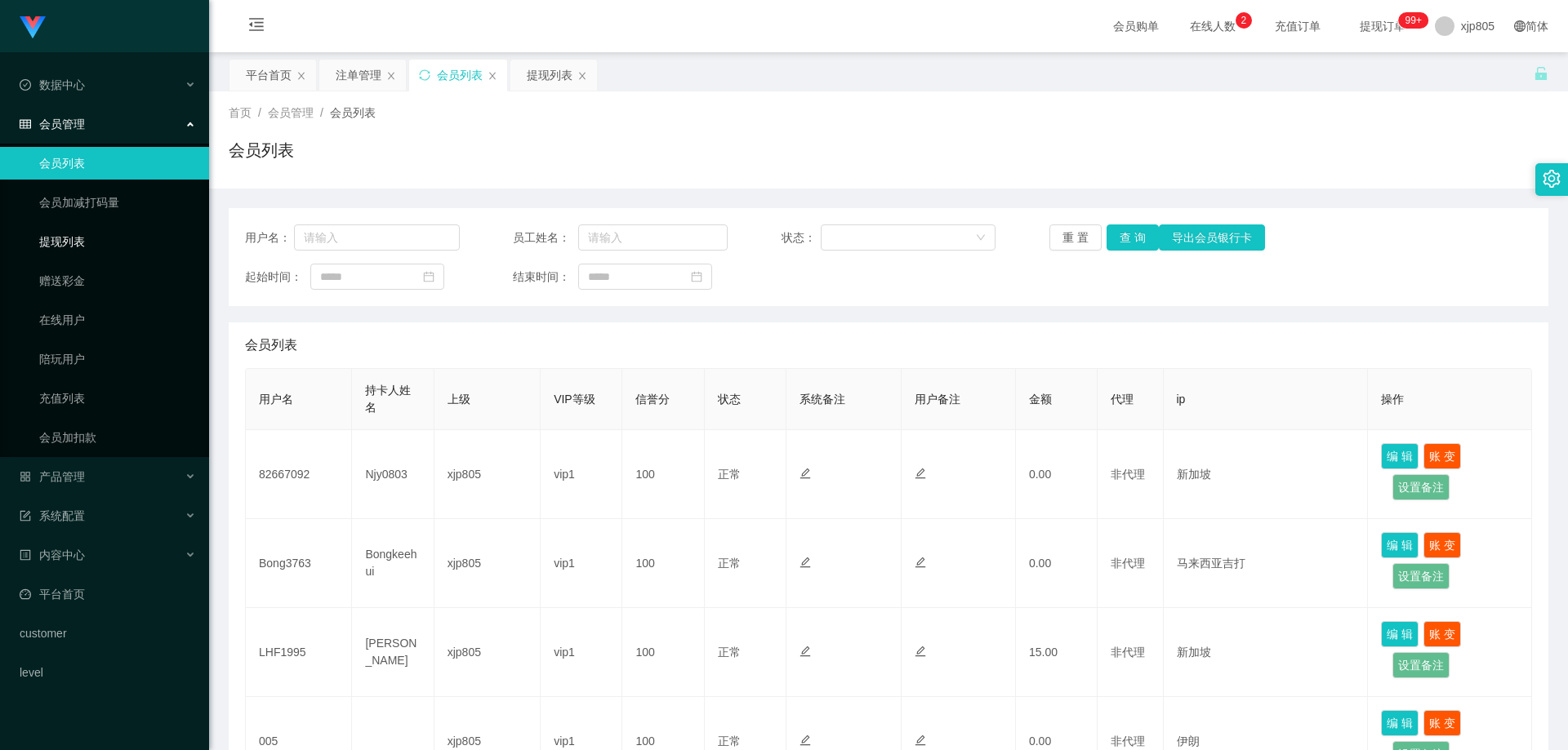
click at [97, 250] on link "提现列表" at bounding box center [117, 241] width 157 height 33
